Goal: Task Accomplishment & Management: Use online tool/utility

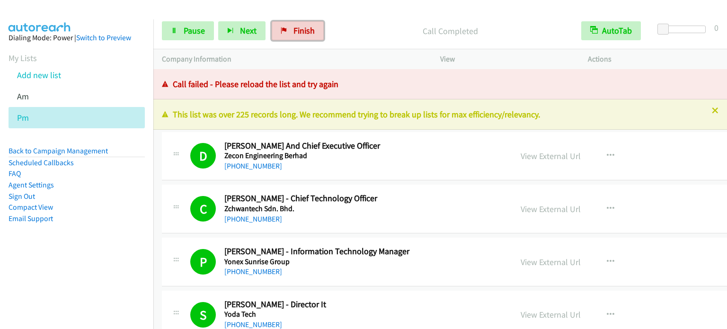
click at [293, 29] on span "Finish" at bounding box center [303, 30] width 21 height 11
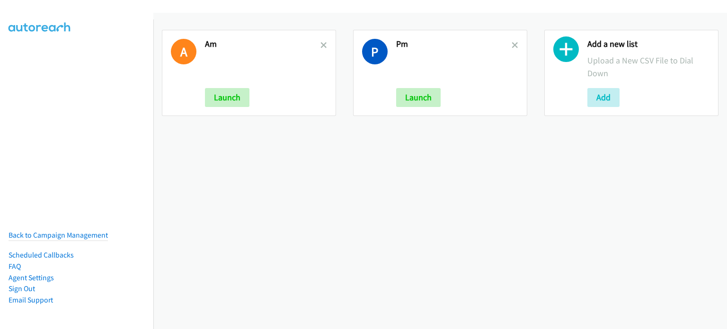
click at [326, 43] on div "A Am Launch" at bounding box center [249, 73] width 174 height 86
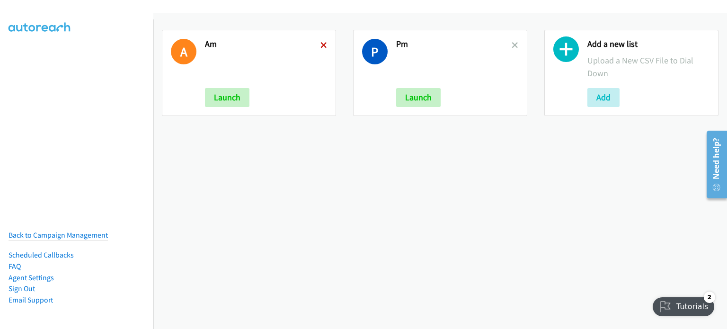
click at [320, 44] on icon at bounding box center [323, 46] width 7 height 7
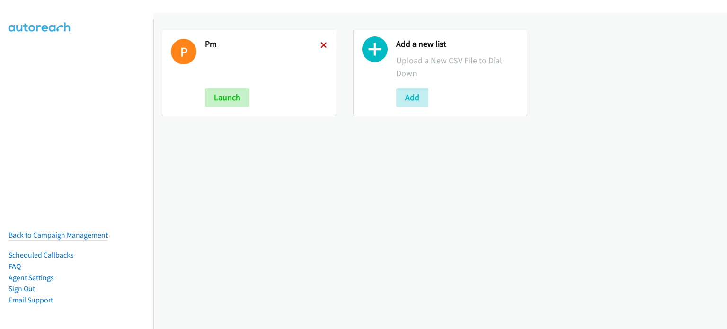
click at [320, 43] on icon at bounding box center [323, 46] width 7 height 7
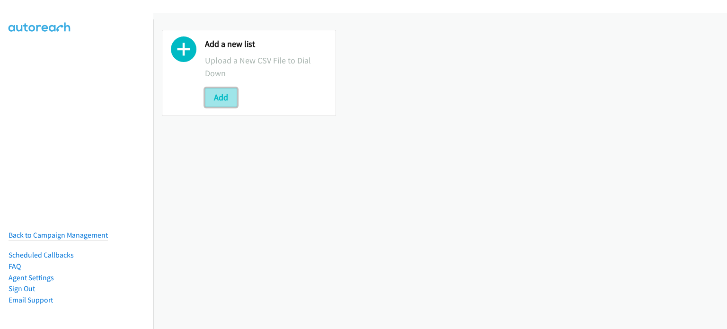
click at [225, 99] on button "Add" at bounding box center [221, 97] width 32 height 19
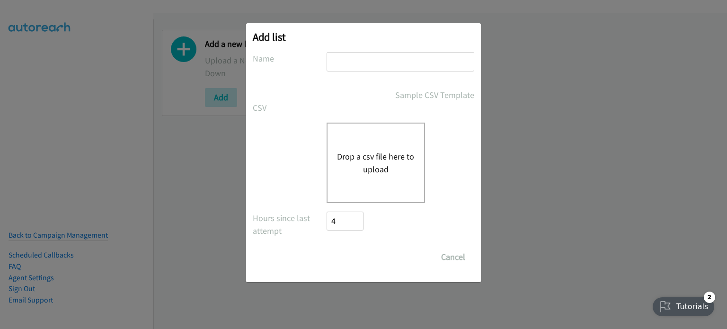
click at [384, 174] on button "Drop a csv file here to upload" at bounding box center [376, 163] width 78 height 26
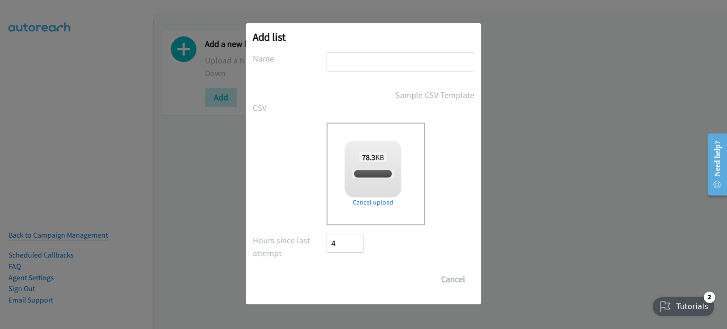
click at [366, 59] on input "text" at bounding box center [401, 61] width 148 height 19
type input "OTTT"
checkbox input "true"
type input "OTTT"
click at [361, 275] on input "Save List" at bounding box center [352, 279] width 50 height 19
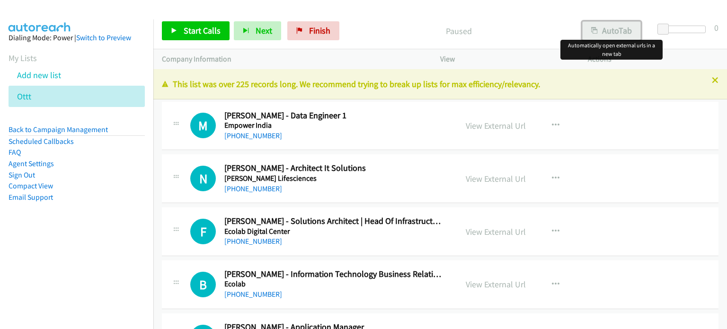
click at [621, 30] on button "AutoTab" at bounding box center [611, 30] width 59 height 19
click at [496, 128] on link "View External Url" at bounding box center [496, 125] width 60 height 11
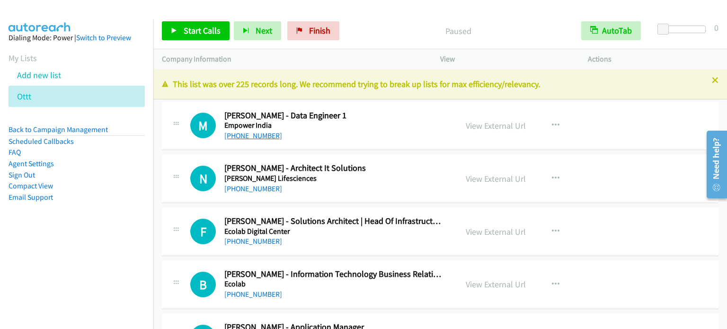
click at [100, 255] on nav "Dialing Mode: Power | Switch to Preview My Lists Add new list Ottt Back to Camp…" at bounding box center [77, 183] width 154 height 329
click at [498, 123] on link "View External Url" at bounding box center [496, 125] width 60 height 11
click at [208, 35] on span "Start Calls" at bounding box center [202, 30] width 37 height 11
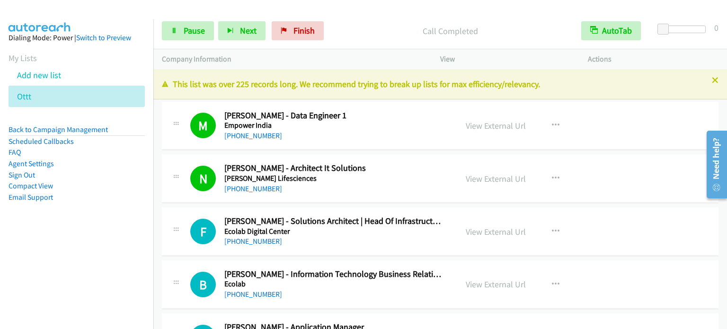
click at [114, 281] on nav "Dialing Mode: Power | Switch to Preview My Lists Add new list Ottt Back to Camp…" at bounding box center [77, 183] width 154 height 329
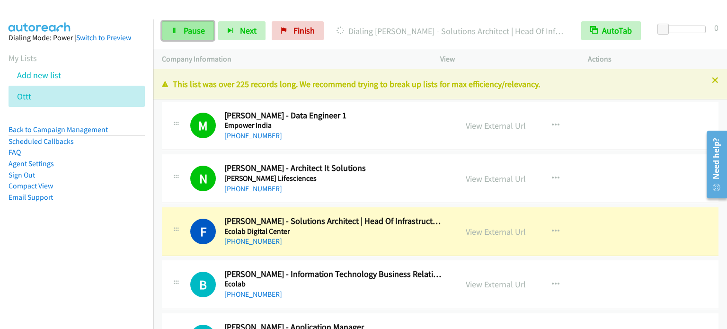
click at [201, 30] on span "Pause" at bounding box center [194, 30] width 21 height 11
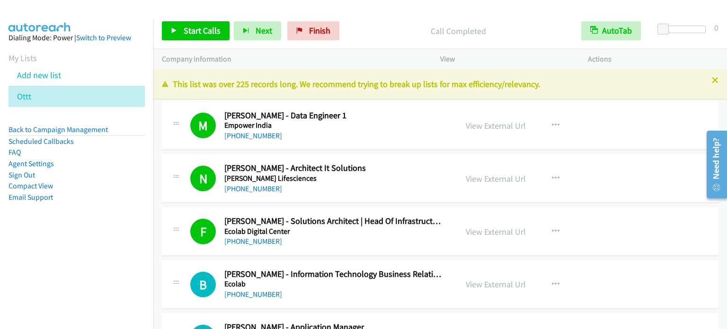
click at [216, 18] on div "Start Calls Pause Next Finish Call Completed AutoTab AutoTab 0" at bounding box center [440, 31] width 574 height 36
click at [207, 34] on span "Start Calls" at bounding box center [202, 30] width 37 height 11
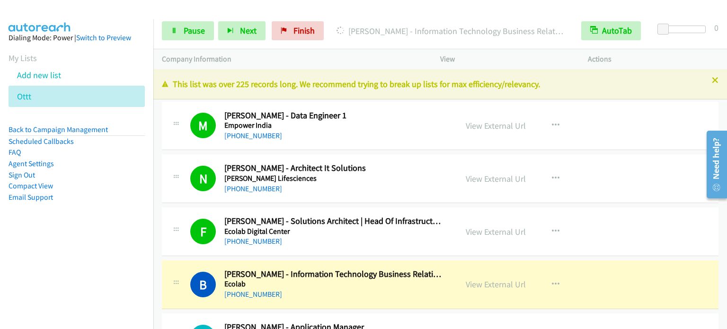
click at [95, 262] on nav "Dialing Mode: Power | Switch to Preview My Lists Add new list Ottt Back to Camp…" at bounding box center [77, 183] width 154 height 329
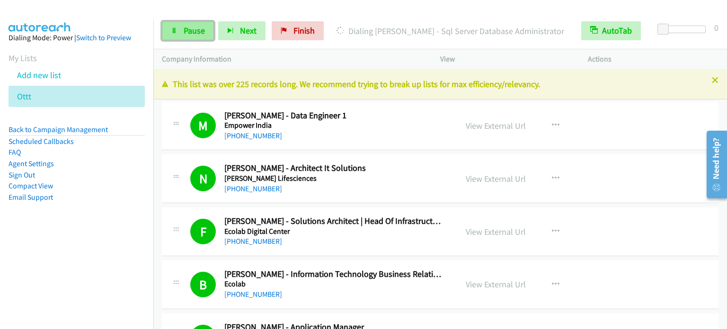
click at [188, 33] on span "Pause" at bounding box center [194, 30] width 21 height 11
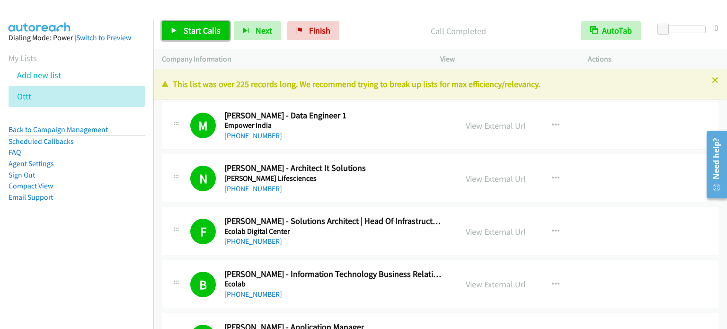
click at [208, 28] on span "Start Calls" at bounding box center [202, 30] width 37 height 11
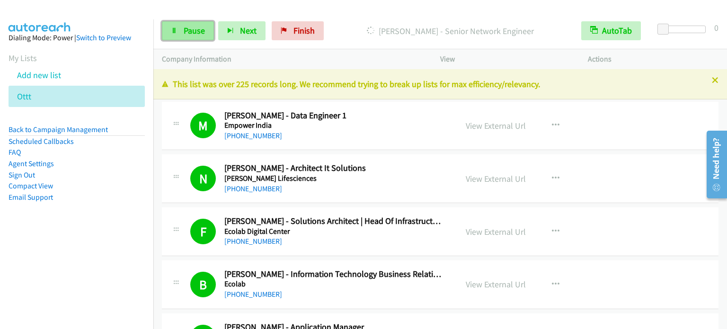
click at [196, 34] on span "Pause" at bounding box center [194, 30] width 21 height 11
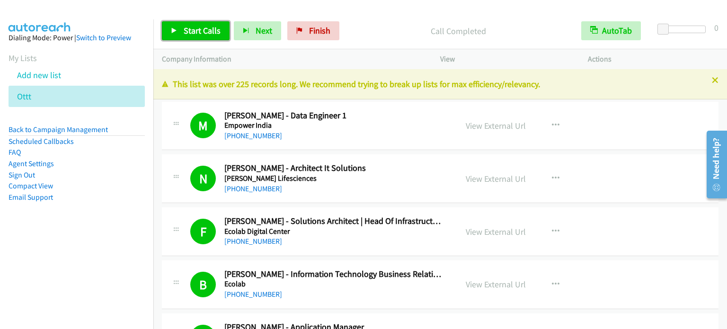
click at [203, 30] on span "Start Calls" at bounding box center [202, 30] width 37 height 11
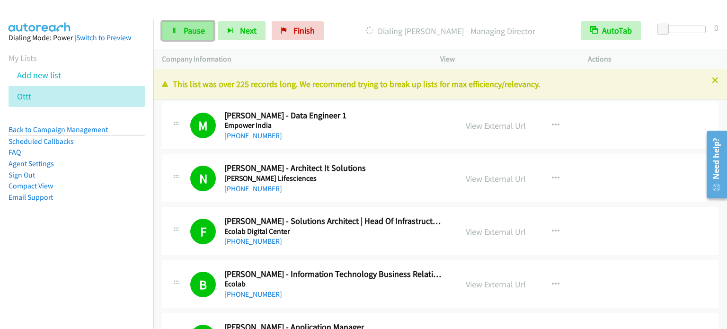
click at [184, 32] on span "Pause" at bounding box center [194, 30] width 21 height 11
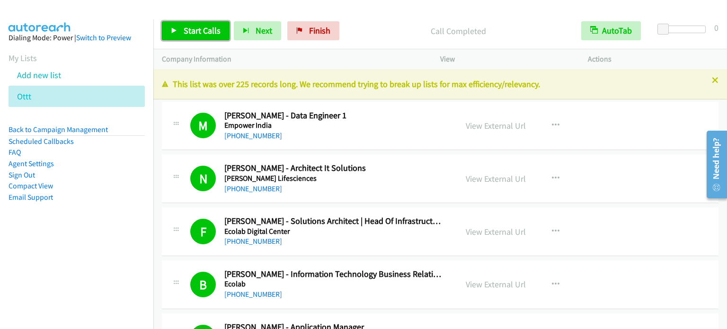
click at [221, 33] on link "Start Calls" at bounding box center [196, 30] width 68 height 19
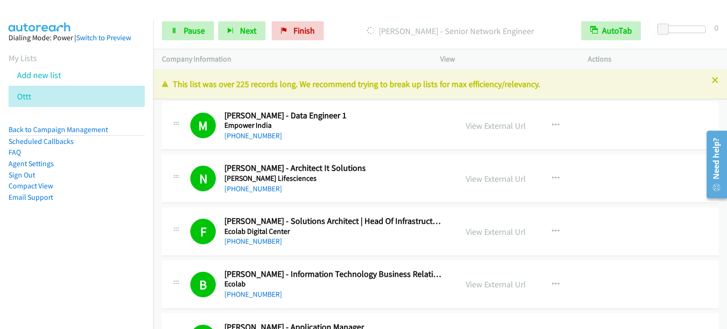
click at [132, 213] on aside "Dialing Mode: Power | Switch to Preview My Lists Add new list Ottt Back to Camp…" at bounding box center [76, 132] width 153 height 226
click at [79, 269] on nav "Dialing Mode: Power | Switch to Preview My Lists Add new list Ottt Back to Camp…" at bounding box center [77, 183] width 154 height 329
click at [193, 31] on span "Pause" at bounding box center [194, 30] width 21 height 11
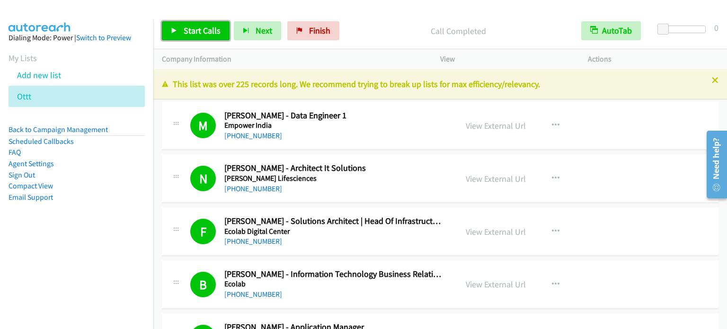
click at [193, 28] on span "Start Calls" at bounding box center [202, 30] width 37 height 11
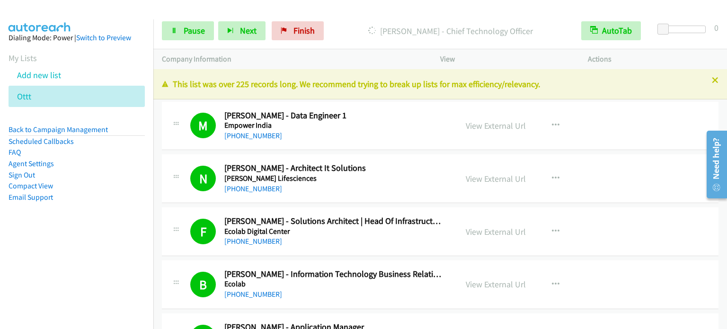
click at [99, 226] on aside "Dialing Mode: Power | Switch to Preview My Lists Add new list Ottt Back to Camp…" at bounding box center [76, 132] width 153 height 226
click at [194, 28] on span "Pause" at bounding box center [194, 30] width 21 height 11
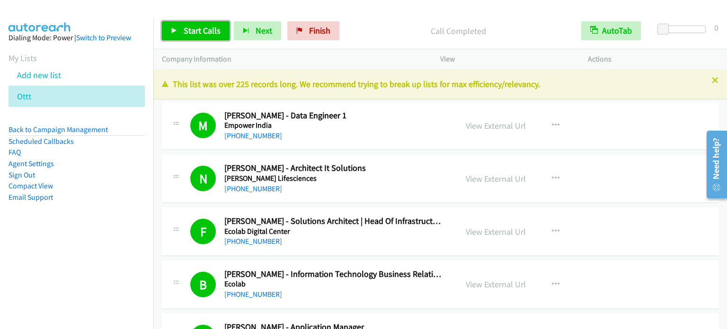
click at [194, 31] on span "Start Calls" at bounding box center [202, 30] width 37 height 11
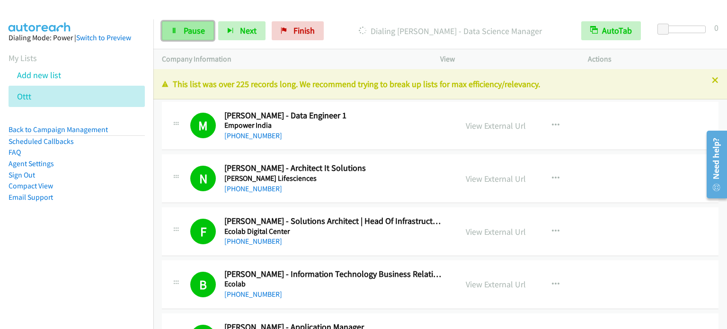
click at [201, 27] on span "Pause" at bounding box center [194, 30] width 21 height 11
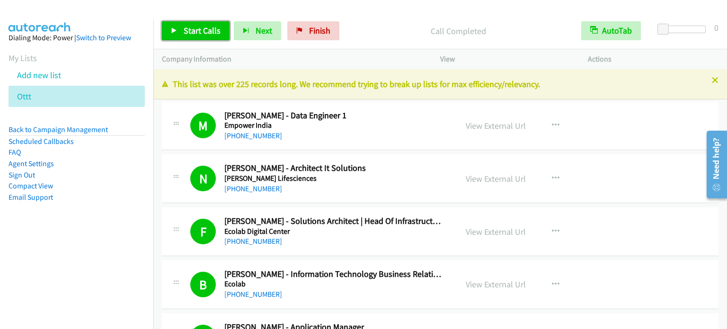
click at [194, 30] on span "Start Calls" at bounding box center [202, 30] width 37 height 11
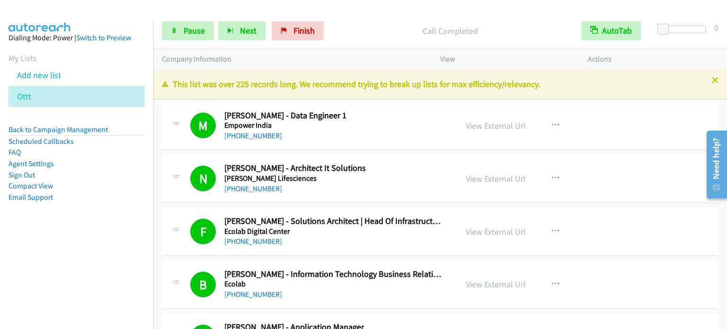
drag, startPoint x: 115, startPoint y: 229, endPoint x: 312, endPoint y: 13, distance: 291.7
click at [115, 229] on aside "Dialing Mode: Power | Switch to Preview My Lists Add new list Ottt Back to Camp…" at bounding box center [76, 132] width 153 height 226
click at [177, 29] on link "Pause" at bounding box center [188, 30] width 52 height 19
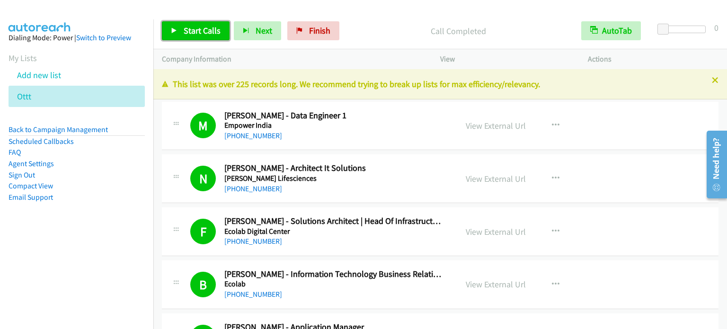
click at [204, 32] on span "Start Calls" at bounding box center [202, 30] width 37 height 11
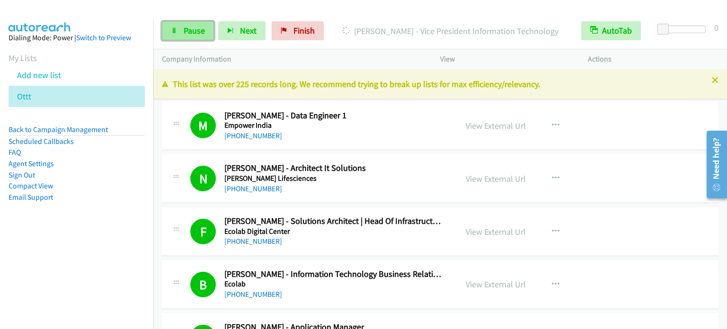
click at [195, 33] on span "Pause" at bounding box center [194, 30] width 21 height 11
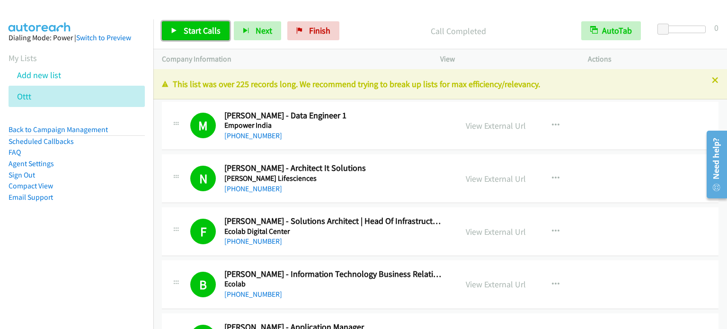
click at [205, 28] on span "Start Calls" at bounding box center [202, 30] width 37 height 11
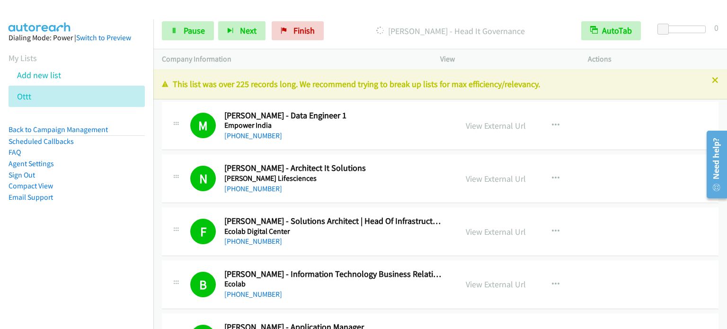
click at [64, 268] on nav "Dialing Mode: Power | Switch to Preview My Lists Add new list Ottt Back to Camp…" at bounding box center [77, 183] width 154 height 329
click at [101, 237] on aside "Dialing Mode: Power | Switch to Preview My Lists Add new list Ottt Back to Camp…" at bounding box center [76, 132] width 153 height 226
click at [71, 253] on nav "Dialing Mode: Power | Switch to Preview My Lists Add new list Ottt Back to Camp…" at bounding box center [77, 183] width 154 height 329
click at [184, 35] on link "Pause" at bounding box center [188, 30] width 52 height 19
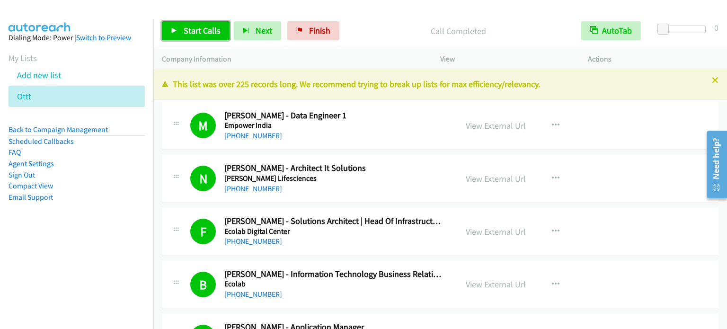
click at [196, 28] on span "Start Calls" at bounding box center [202, 30] width 37 height 11
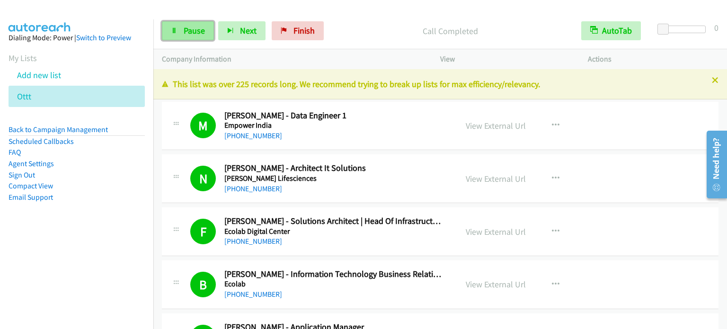
click at [176, 32] on icon at bounding box center [174, 31] width 7 height 7
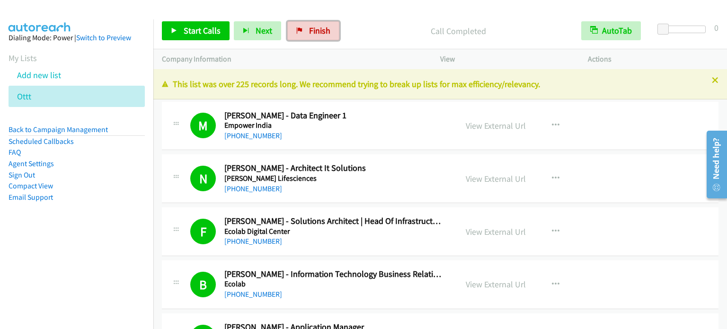
drag, startPoint x: 318, startPoint y: 29, endPoint x: 405, endPoint y: 32, distance: 87.1
click at [318, 29] on span "Finish" at bounding box center [319, 30] width 21 height 11
